Goal: Transaction & Acquisition: Purchase product/service

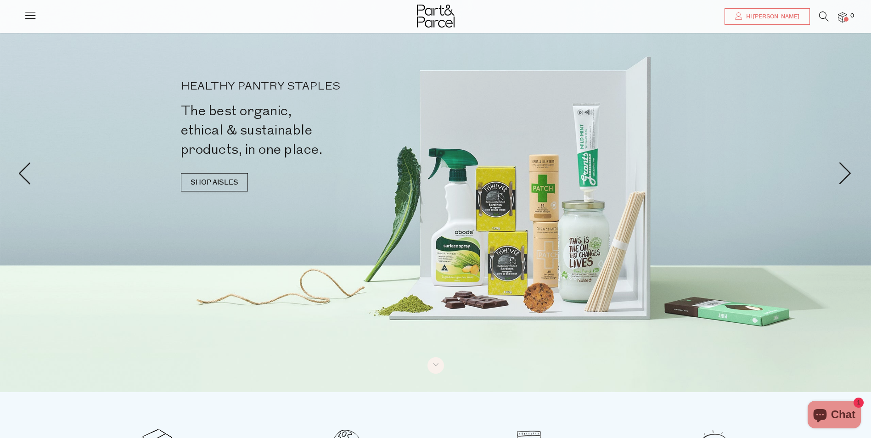
click at [820, 17] on icon at bounding box center [824, 16] width 10 height 10
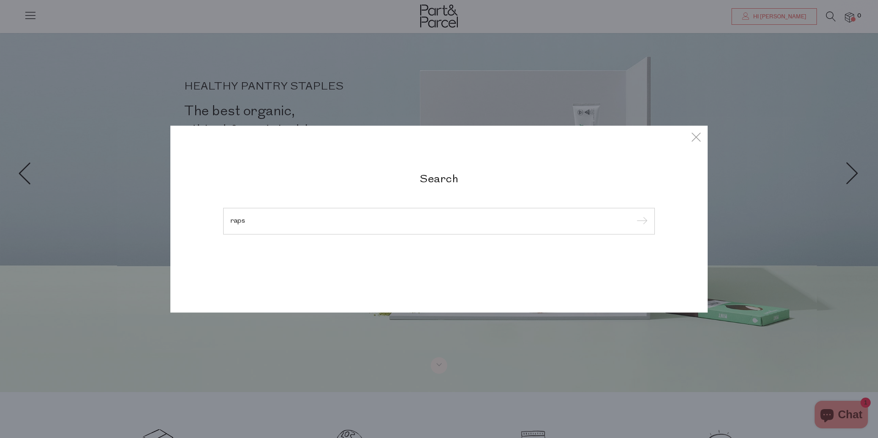
type input "raps"
click at [634, 215] on input "submit" at bounding box center [641, 222] width 14 height 14
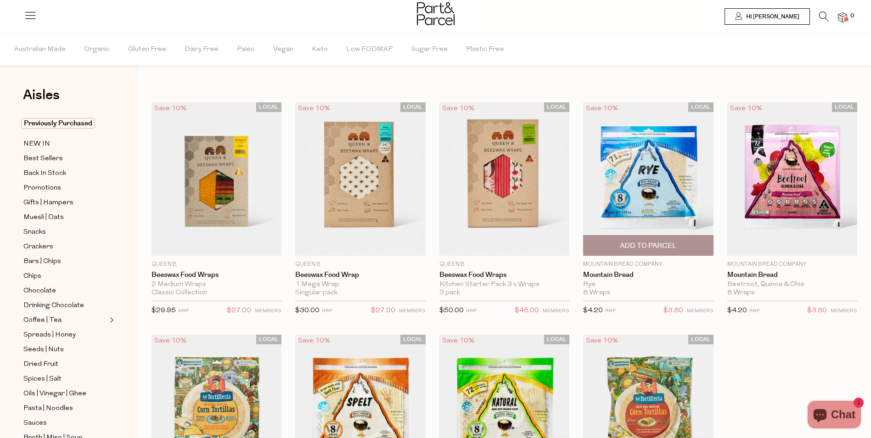
click at [645, 201] on img at bounding box center [648, 179] width 130 height 154
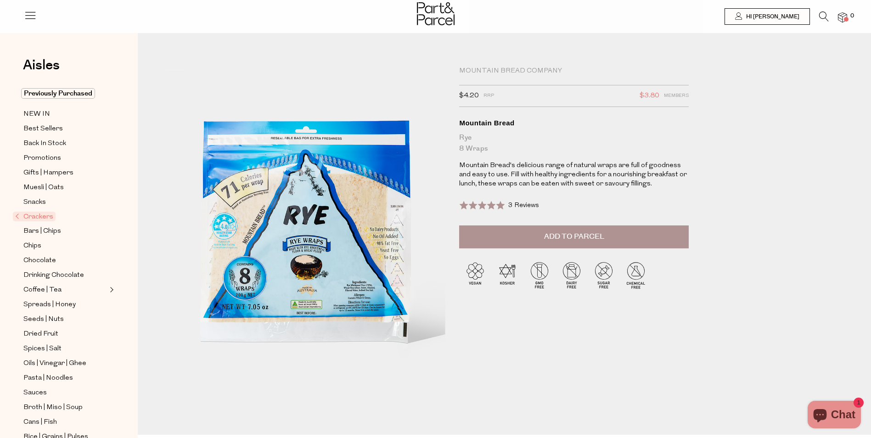
click at [582, 238] on span "Add to Parcel" at bounding box center [574, 236] width 60 height 11
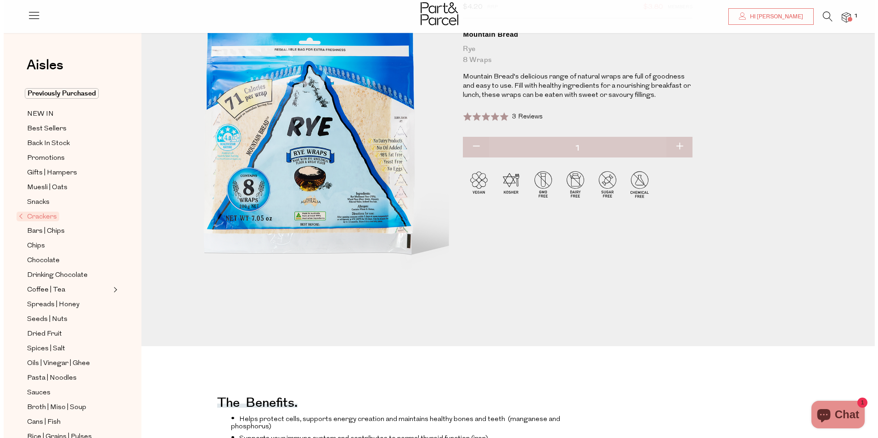
scroll to position [92, 0]
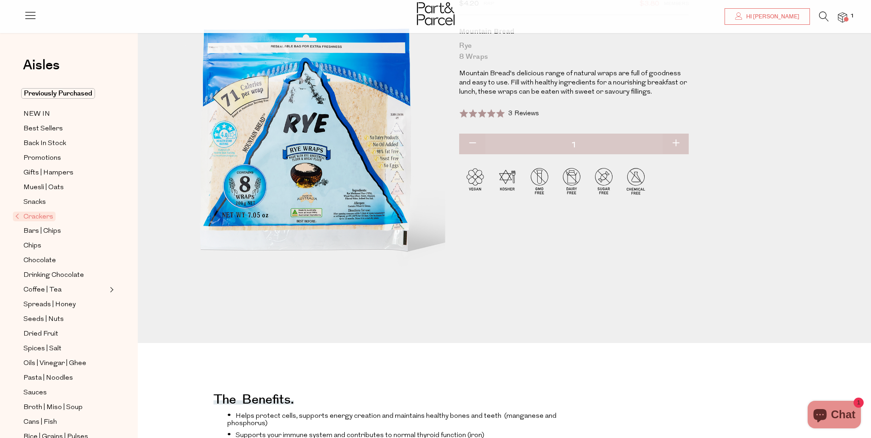
click at [675, 138] on button "button" at bounding box center [676, 144] width 26 height 20
type input "2"
click at [675, 144] on button "button" at bounding box center [676, 144] width 26 height 20
type input "3"
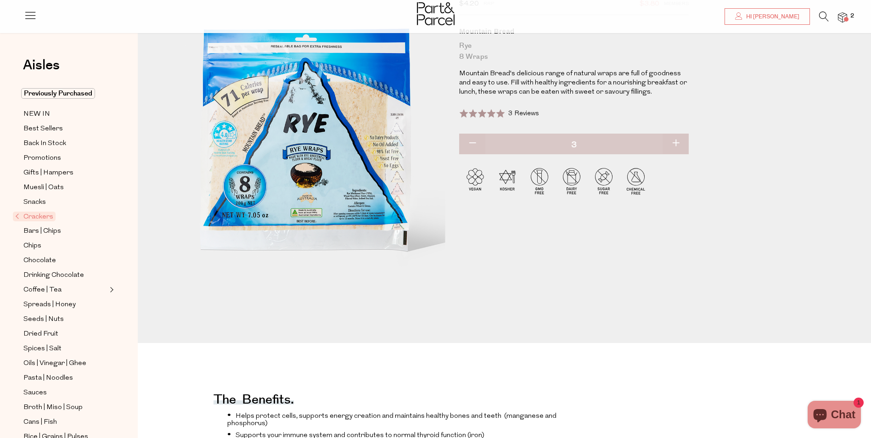
type input "3"
click at [675, 144] on button "button" at bounding box center [676, 144] width 26 height 20
type input "4"
click at [676, 142] on button "button" at bounding box center [676, 144] width 26 height 20
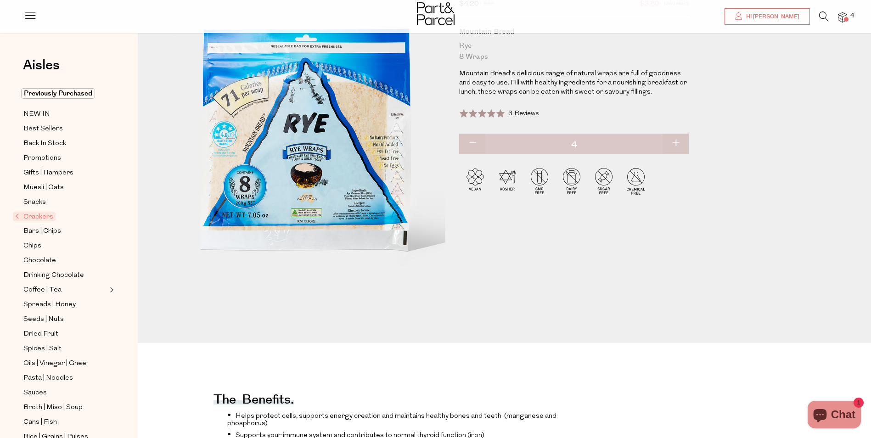
type input "5"
click at [845, 18] on span at bounding box center [846, 19] width 5 height 5
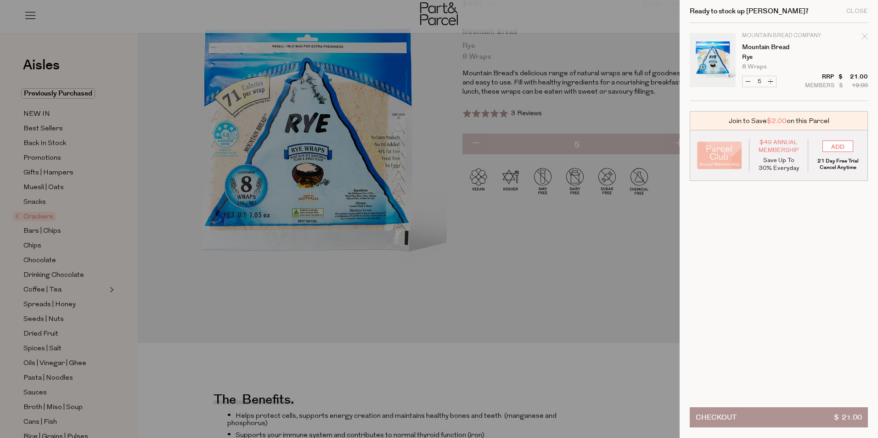
click at [735, 419] on span "Checkout" at bounding box center [716, 417] width 41 height 19
